Goal: Use online tool/utility: Utilize a website feature to perform a specific function

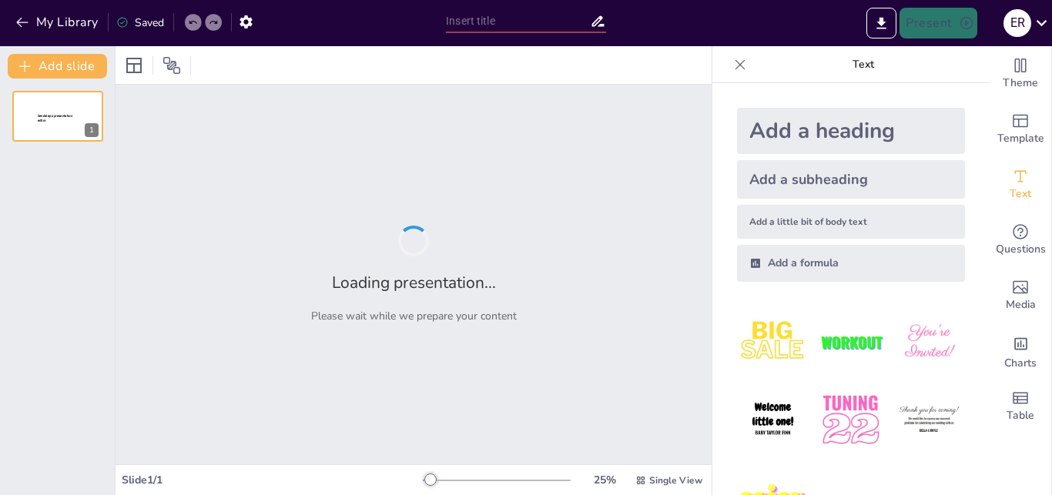
type input "Imported El personaje 10 diapositivas.pptx"
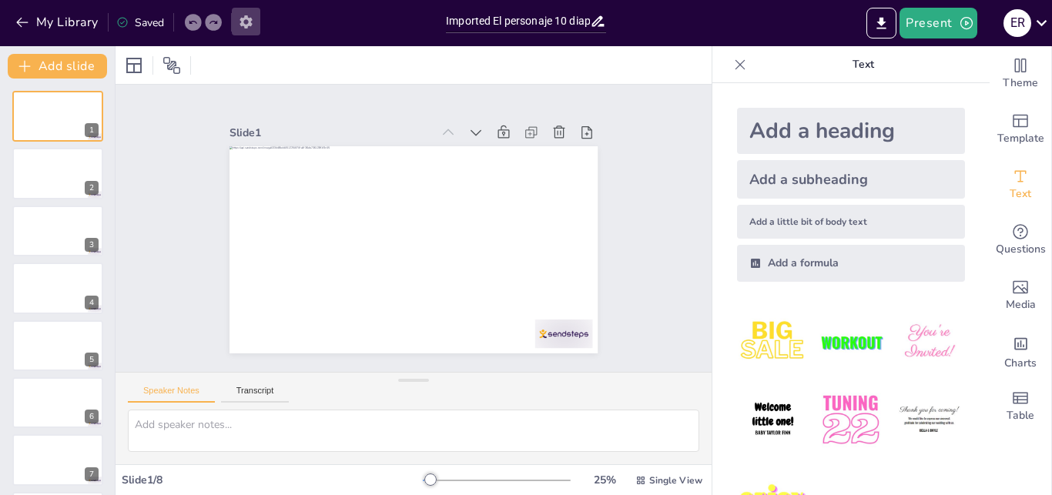
click at [244, 17] on icon "button" at bounding box center [246, 22] width 16 height 16
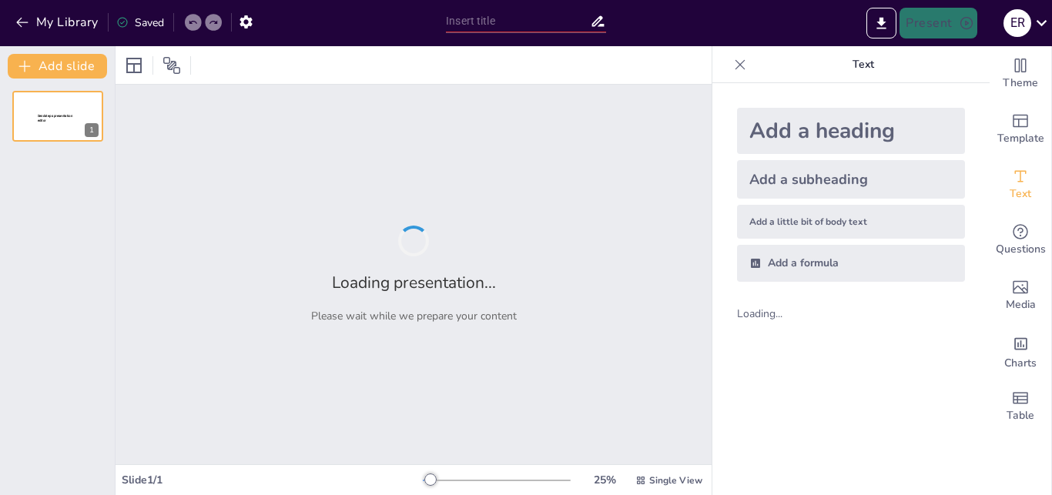
type input "Imported El personaje 10 diapositivas.pptx"
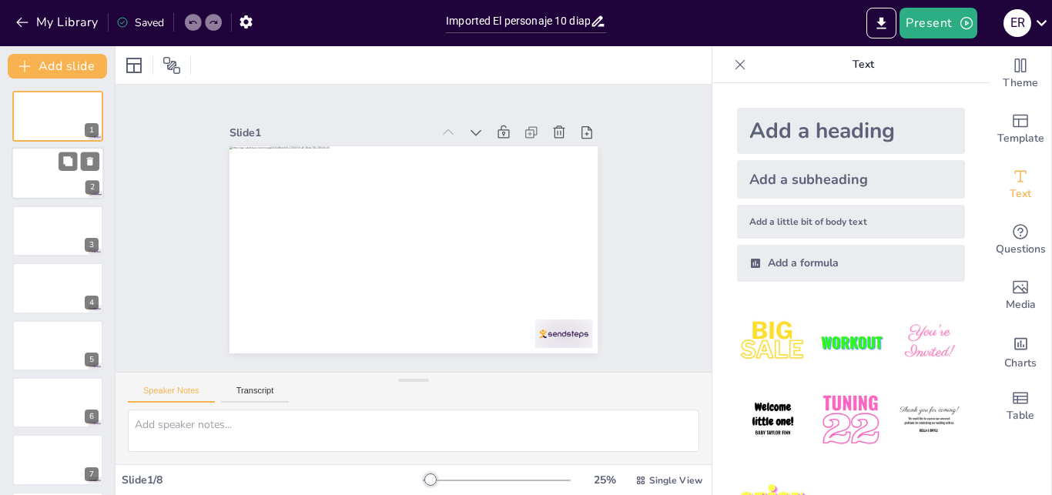
click at [43, 193] on div at bounding box center [58, 174] width 92 height 52
